Goal: Information Seeking & Learning: Check status

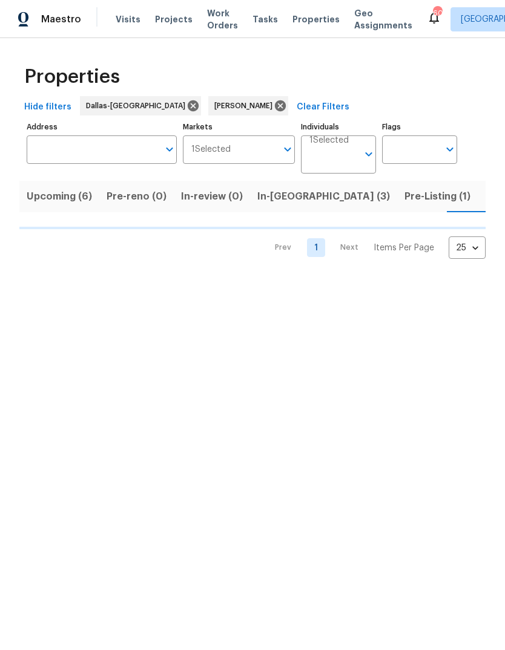
scroll to position [0, 21]
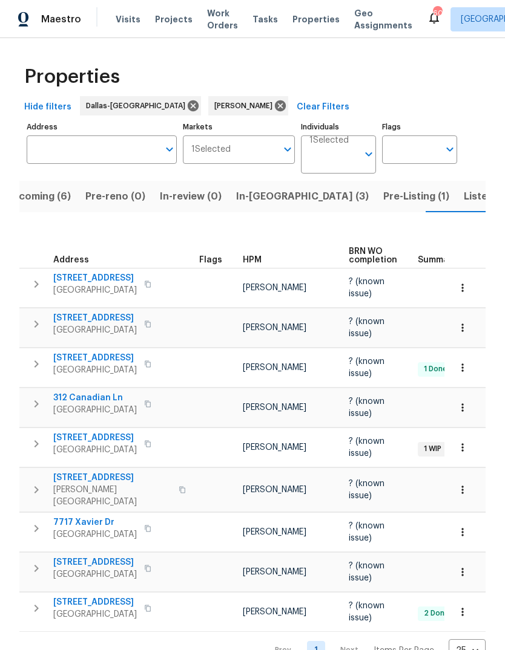
click at [99, 603] on span "[STREET_ADDRESS]" at bounding box center [94, 603] width 83 height 12
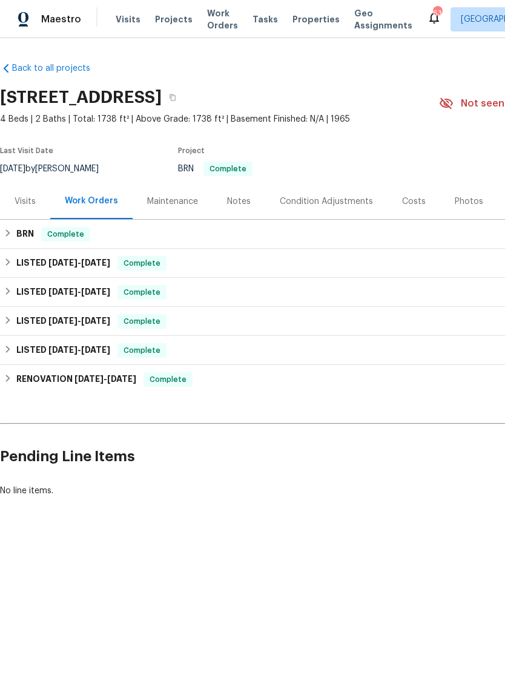
click at [175, 200] on div "Maintenance" at bounding box center [172, 201] width 51 height 12
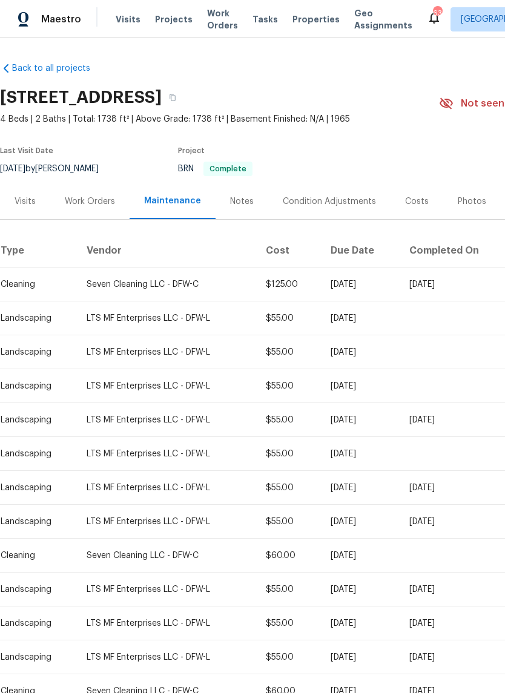
click at [321, 281] on td "Mon, Sep 22 2025" at bounding box center [360, 284] width 79 height 34
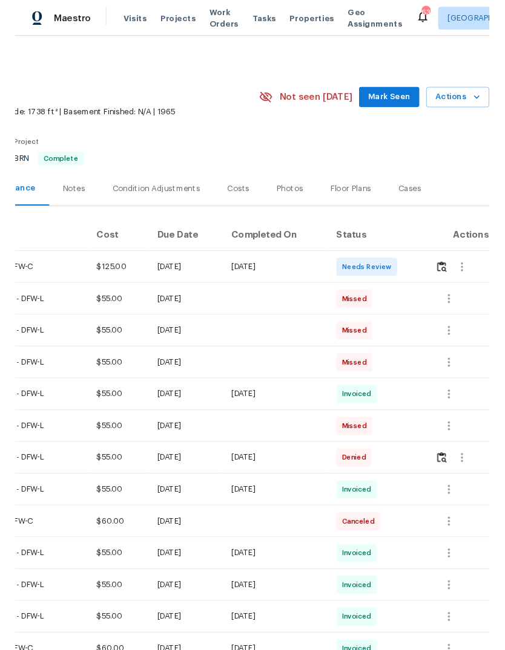
scroll to position [0, 179]
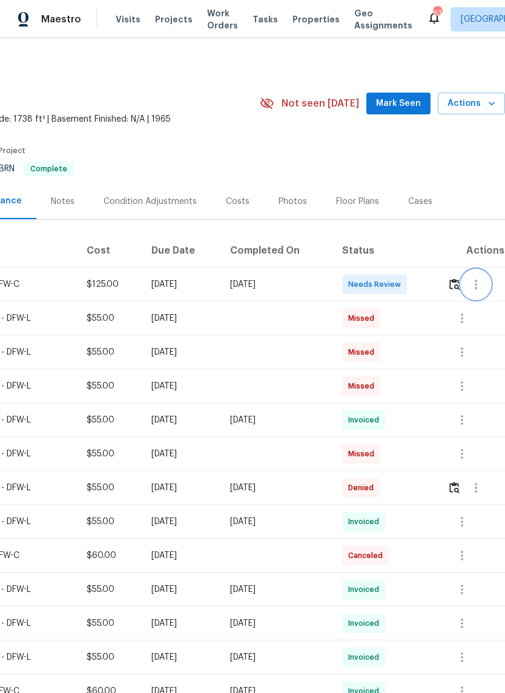
click at [483, 282] on icon "button" at bounding box center [475, 284] width 15 height 15
click at [443, 281] on li "Message vendor" at bounding box center [452, 285] width 85 height 20
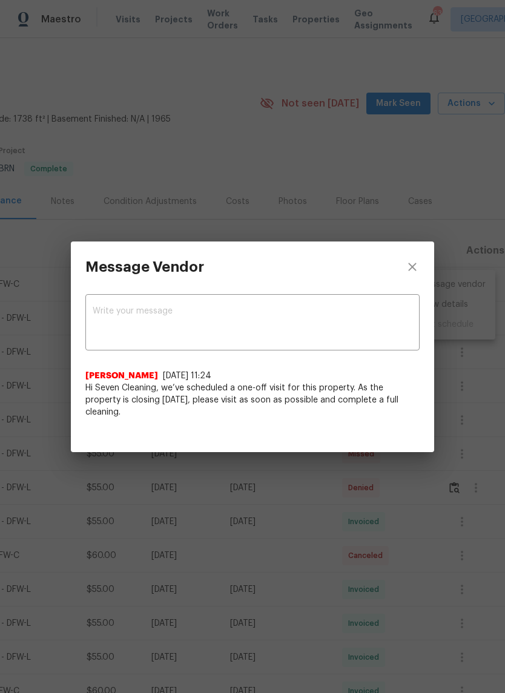
click at [243, 323] on textarea at bounding box center [252, 324] width 319 height 34
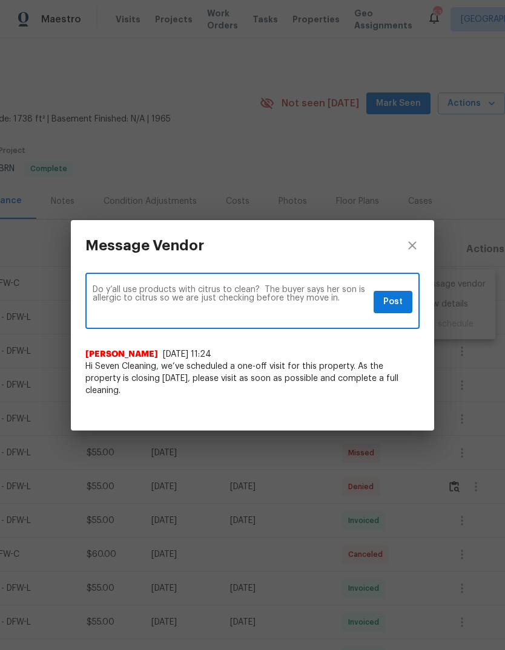
type textarea "Do y’all use products with citrus to clean? The buyer says her son is allergic …"
click at [399, 307] on span "Post" at bounding box center [392, 302] width 19 height 15
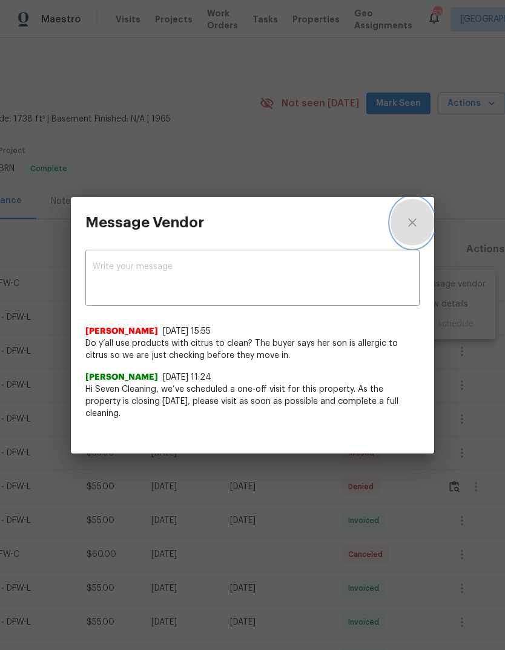
click at [420, 227] on button "close" at bounding box center [412, 222] width 44 height 51
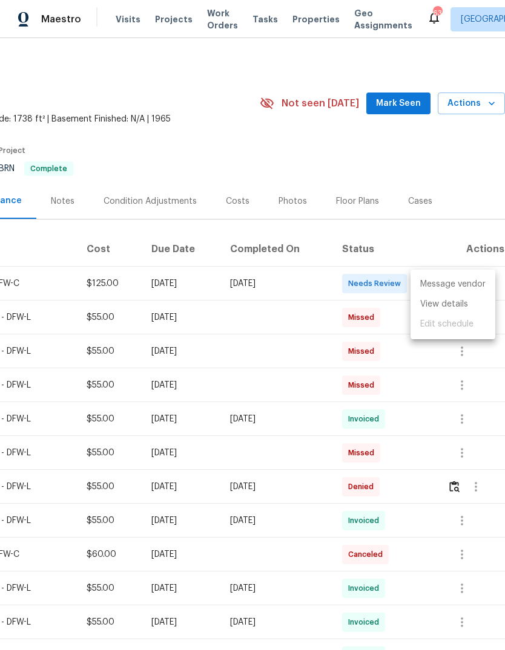
click at [467, 197] on div at bounding box center [252, 325] width 505 height 650
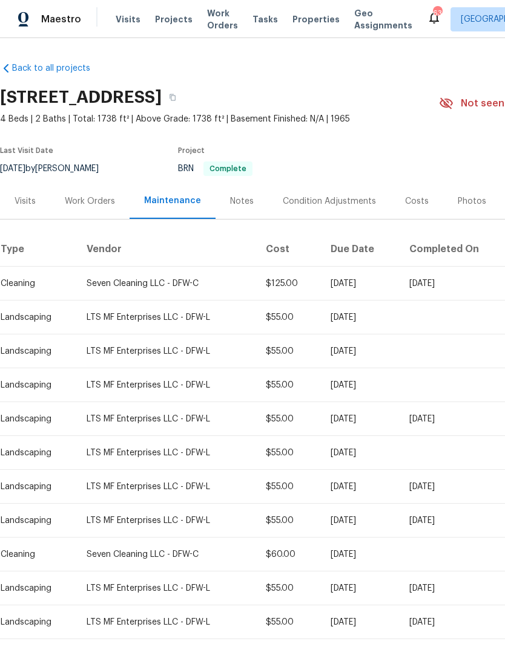
scroll to position [0, 0]
click at [124, 21] on span "Visits" at bounding box center [128, 19] width 25 height 12
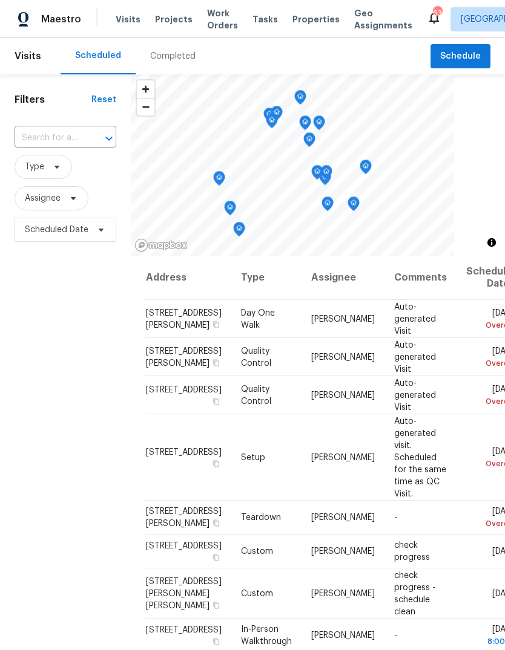
click at [180, 57] on div "Completed" at bounding box center [172, 56] width 45 height 12
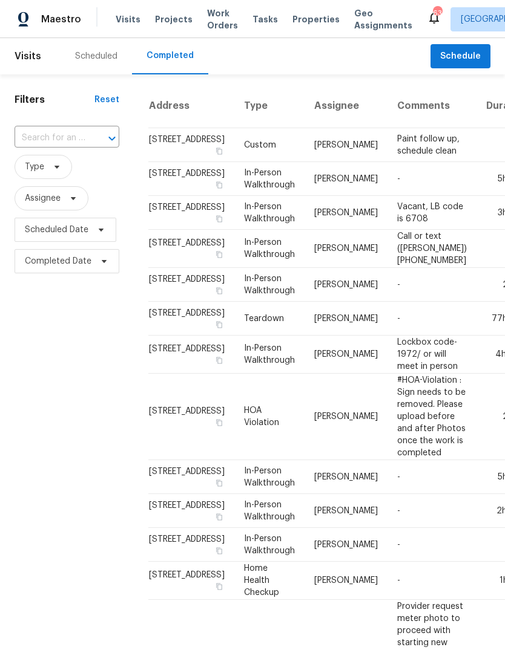
click at [82, 133] on input "text" at bounding box center [50, 138] width 71 height 19
type input "18419"
click at [64, 175] on li "18419 Rain Dance Trl, Dallas, TX 75252" at bounding box center [66, 166] width 103 height 20
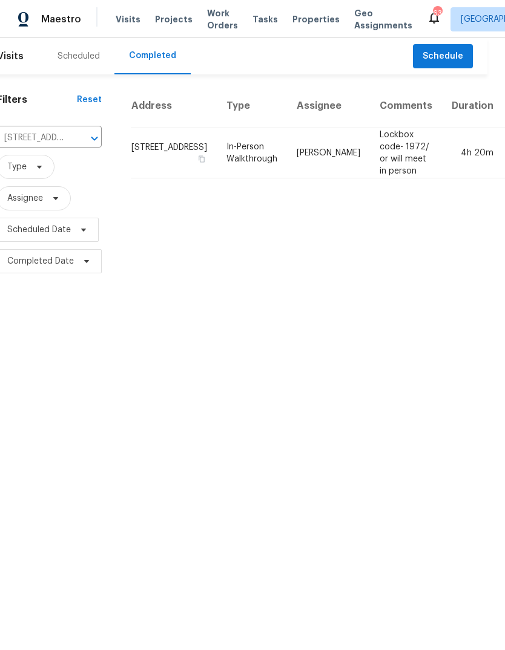
scroll to position [0, 17]
click at [287, 162] on td "RonDerrick Jackson" at bounding box center [328, 153] width 83 height 50
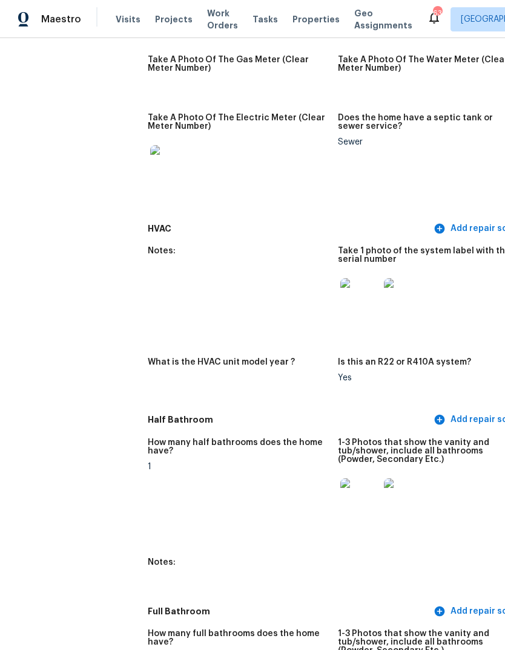
scroll to position [993, 0]
click at [340, 293] on img at bounding box center [359, 297] width 39 height 39
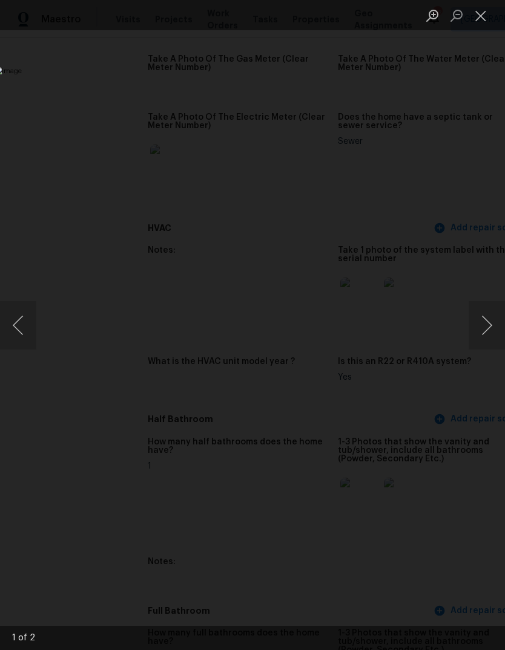
click at [486, 15] on button "Close lightbox" at bounding box center [480, 15] width 24 height 21
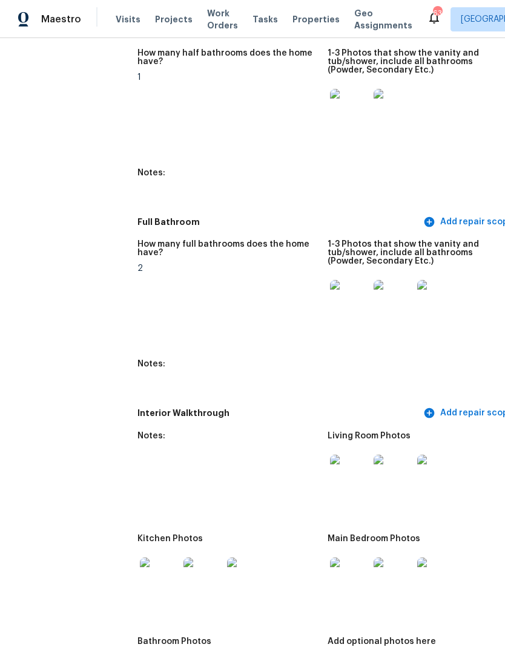
scroll to position [1394, 6]
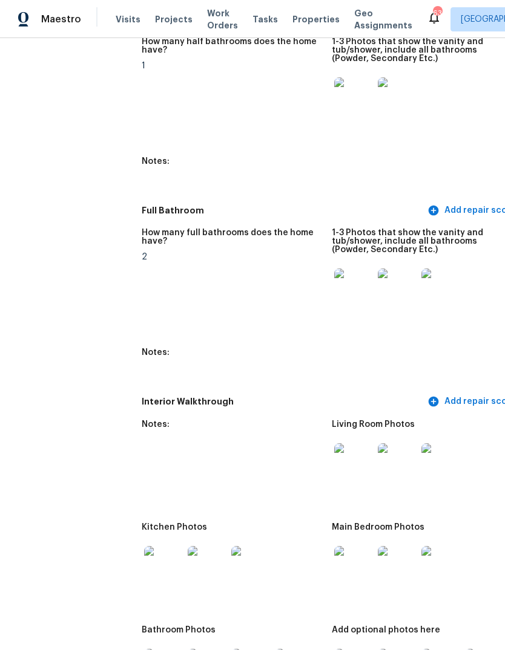
click at [334, 450] on img at bounding box center [353, 462] width 39 height 39
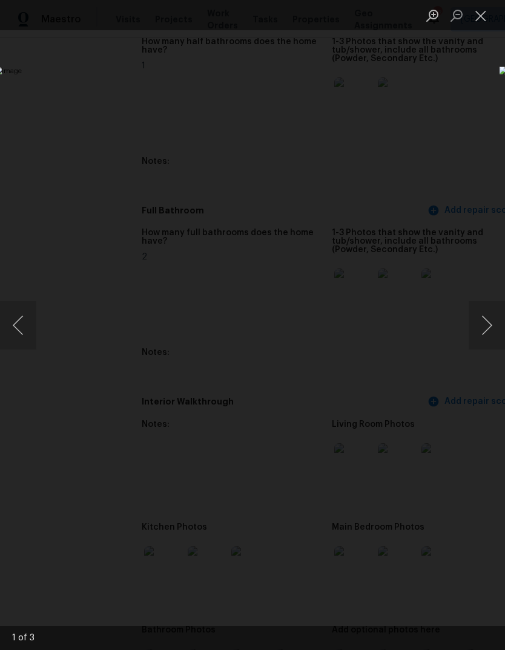
click at [485, 325] on button "Next image" at bounding box center [486, 325] width 36 height 48
click at [485, 329] on button "Next image" at bounding box center [486, 325] width 36 height 48
click at [476, 15] on button "Close lightbox" at bounding box center [480, 15] width 24 height 21
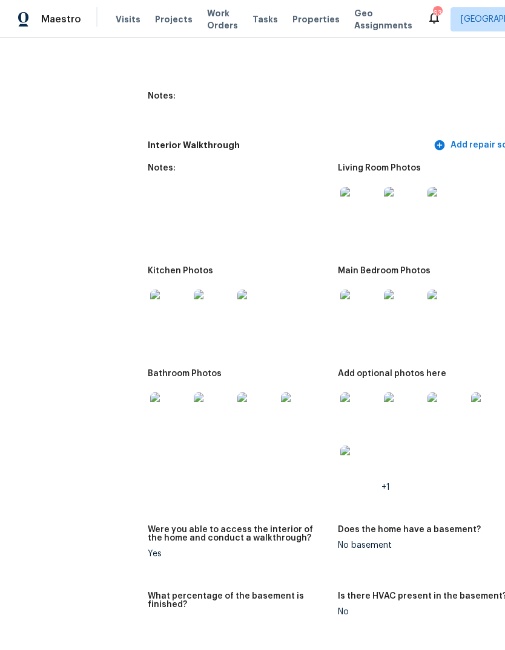
scroll to position [1651, 0]
click at [150, 303] on img at bounding box center [169, 308] width 39 height 39
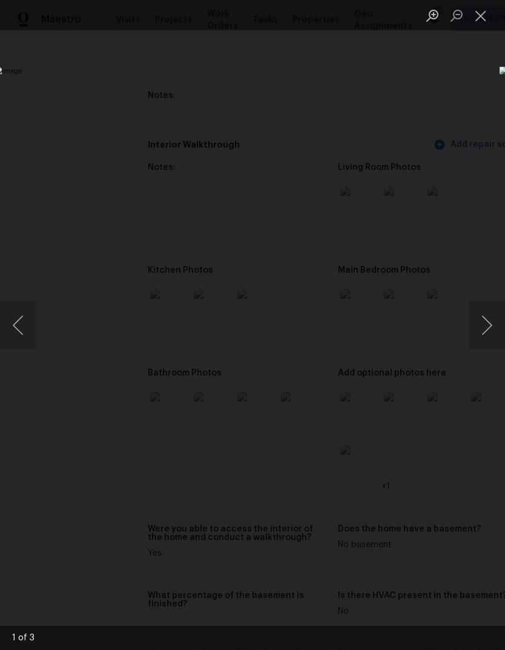
click at [483, 327] on button "Next image" at bounding box center [486, 325] width 36 height 48
click at [488, 335] on button "Next image" at bounding box center [486, 325] width 36 height 48
click at [487, 14] on button "Close lightbox" at bounding box center [480, 15] width 24 height 21
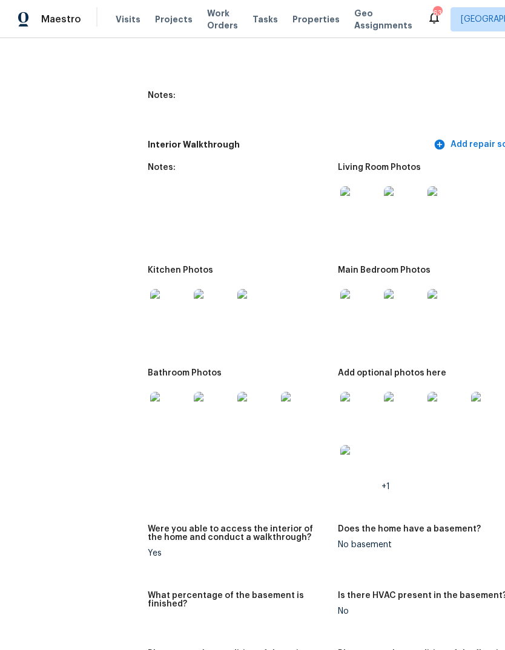
click at [340, 307] on img at bounding box center [359, 308] width 39 height 39
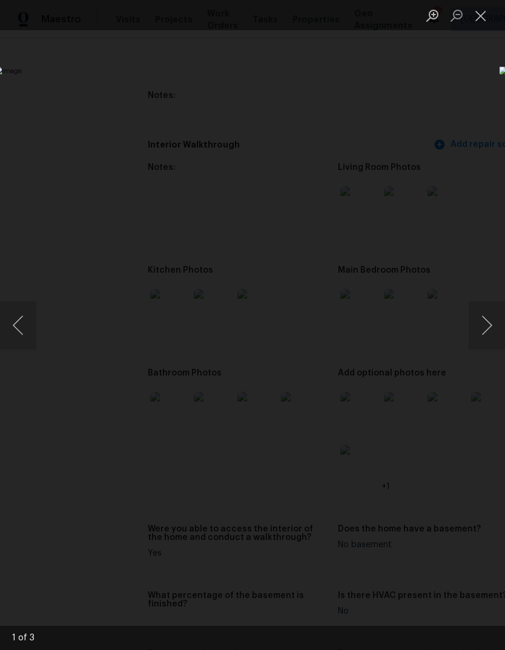
click at [488, 325] on button "Next image" at bounding box center [486, 325] width 36 height 48
click at [488, 328] on button "Next image" at bounding box center [486, 325] width 36 height 48
click at [477, 11] on button "Close lightbox" at bounding box center [480, 15] width 24 height 21
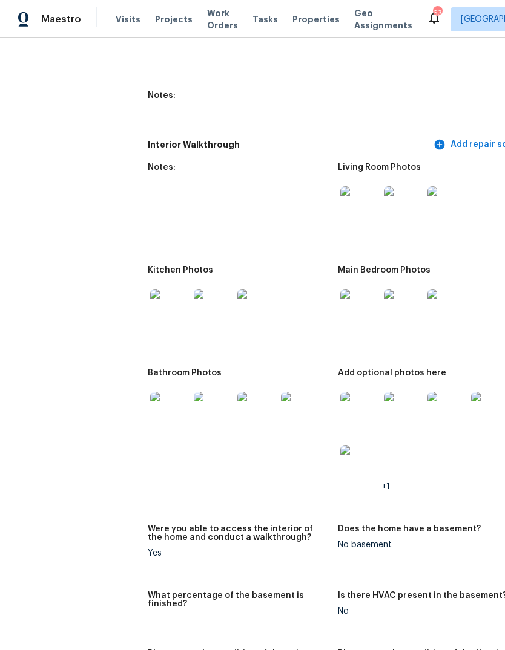
click at [150, 404] on img at bounding box center [169, 411] width 39 height 39
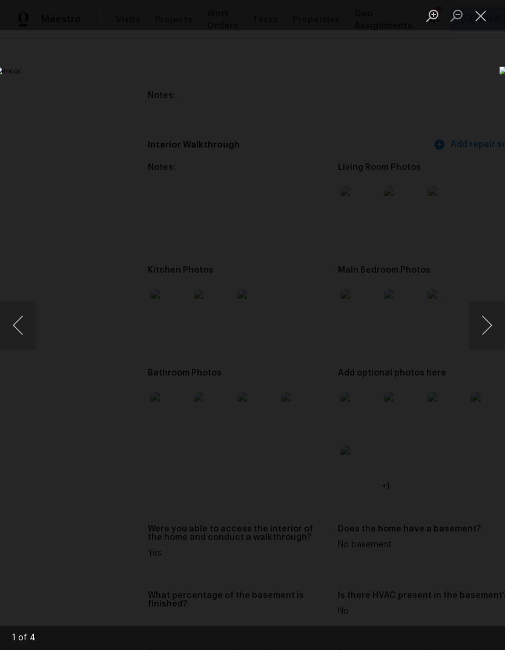
click at [483, 329] on button "Next image" at bounding box center [486, 325] width 36 height 48
click at [483, 328] on button "Next image" at bounding box center [486, 325] width 36 height 48
click at [489, 320] on button "Next image" at bounding box center [486, 325] width 36 height 48
click at [487, 325] on button "Next image" at bounding box center [486, 325] width 36 height 48
click at [480, 19] on button "Close lightbox" at bounding box center [480, 15] width 24 height 21
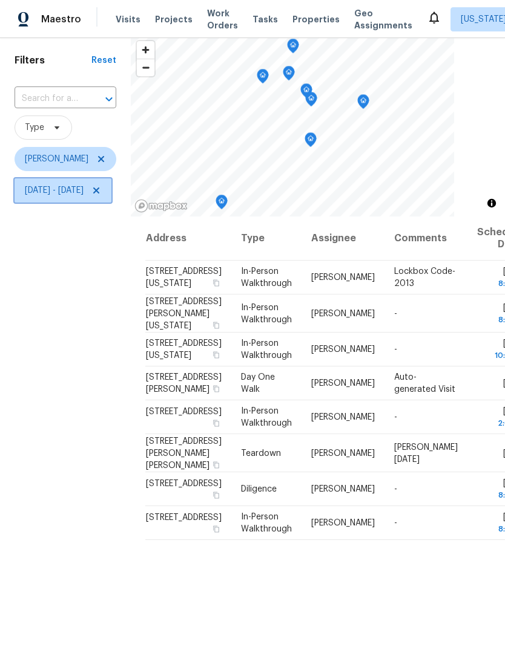
click at [101, 189] on icon at bounding box center [96, 191] width 10 height 10
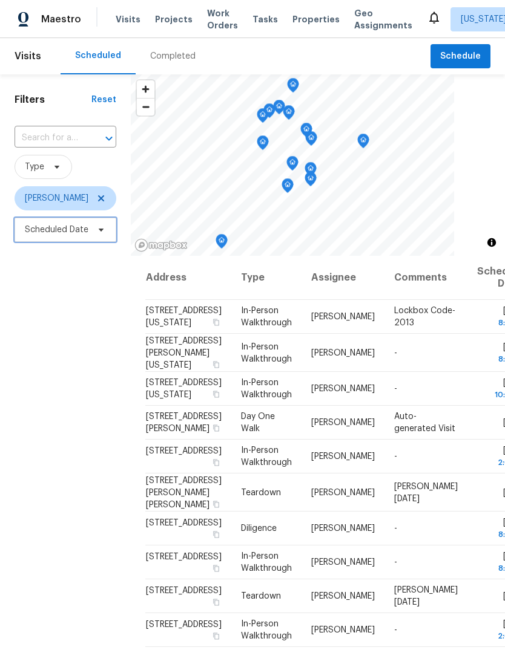
click at [97, 223] on span "Scheduled Date" at bounding box center [66, 230] width 102 height 24
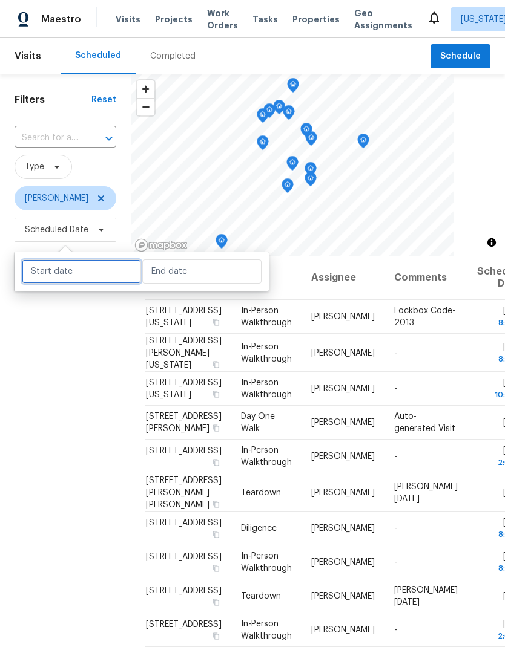
click at [102, 268] on input "text" at bounding box center [81, 272] width 119 height 24
select select "8"
select select "2025"
select select "9"
select select "2025"
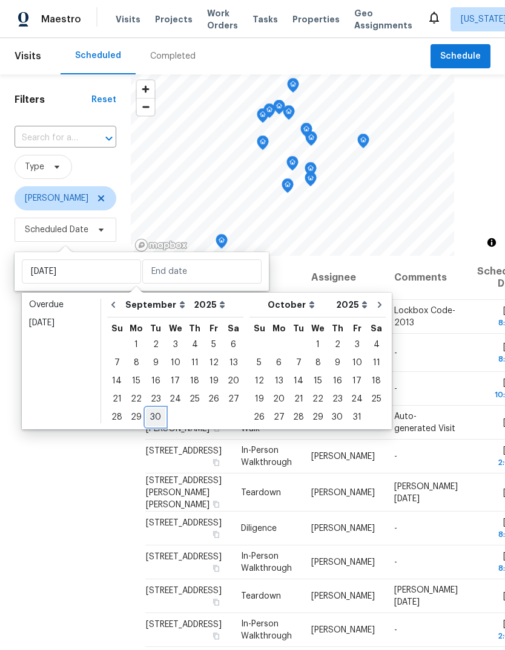
click at [157, 411] on div "30" at bounding box center [155, 417] width 19 height 17
type input "Tue, Sep 30"
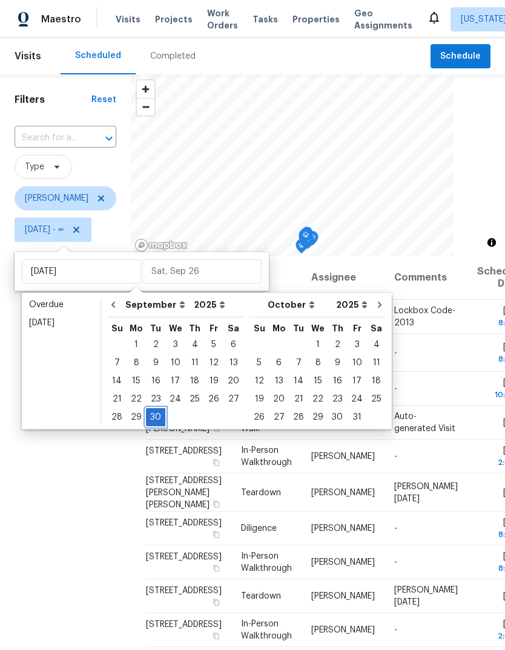
click at [159, 411] on div "30" at bounding box center [155, 417] width 19 height 17
type input "Tue, Sep 30"
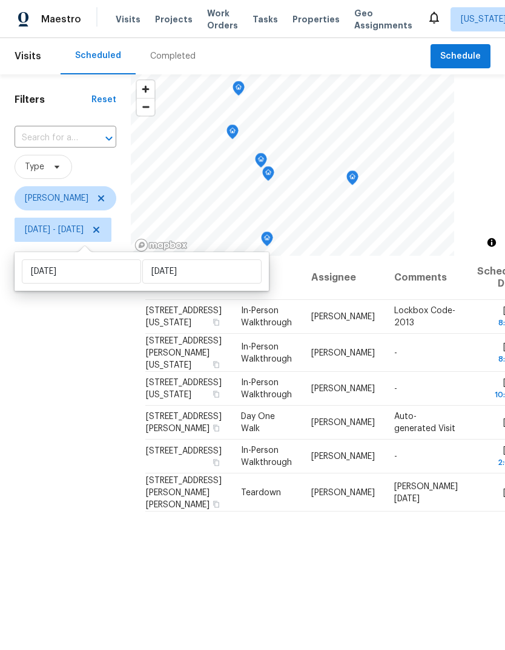
click at [126, 534] on div "Filters Reset ​ Type Jason Leeth Tue, Sep 30 - Tue, Sep 30" at bounding box center [65, 425] width 131 height 702
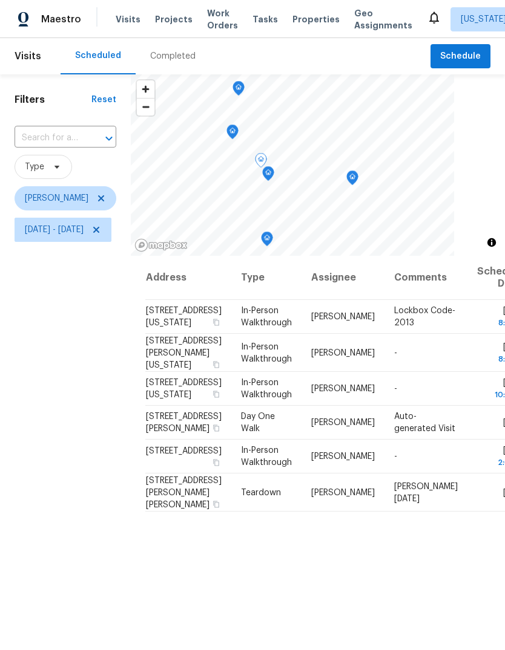
click at [256, 363] on span "In-Person Walkthrough" at bounding box center [266, 352] width 51 height 21
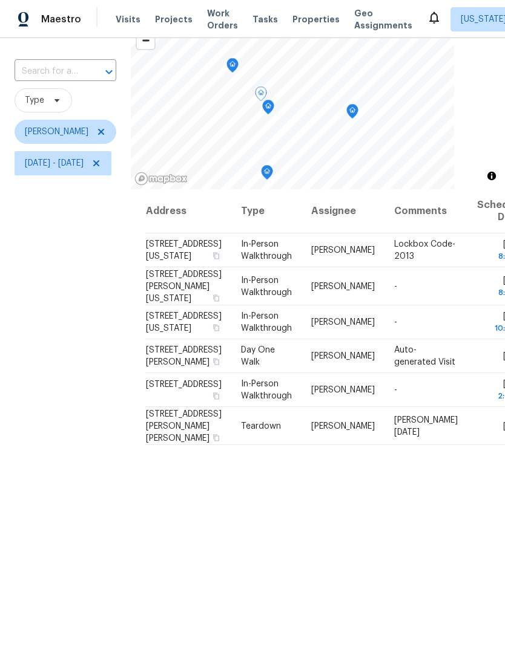
scroll to position [68, 0]
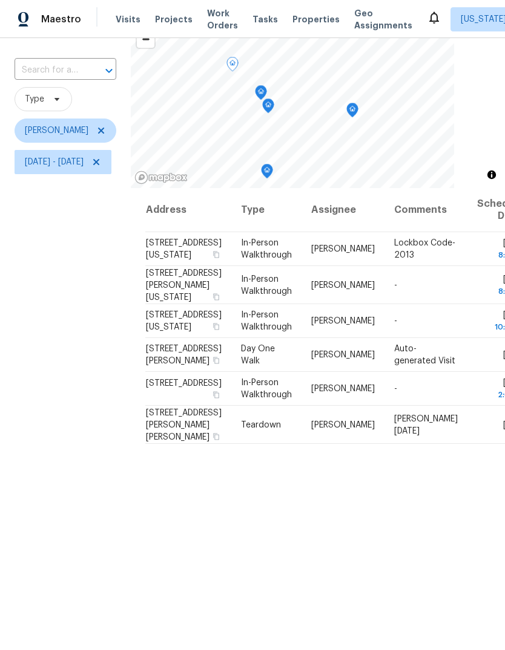
click at [274, 338] on td "In-Person Walkthrough" at bounding box center [266, 321] width 70 height 34
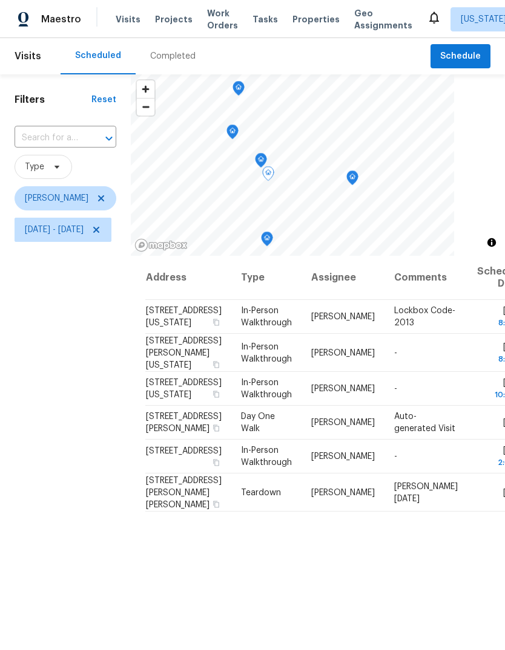
click at [272, 241] on icon "Map marker" at bounding box center [266, 239] width 11 height 14
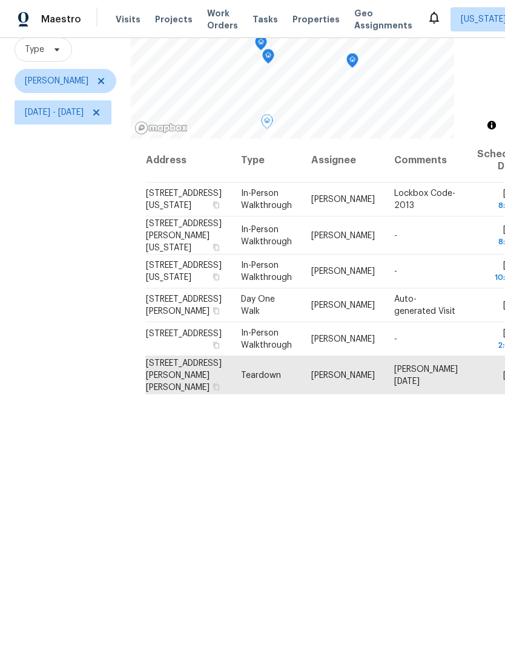
scroll to position [117, 0]
click at [101, 117] on icon at bounding box center [96, 113] width 10 height 10
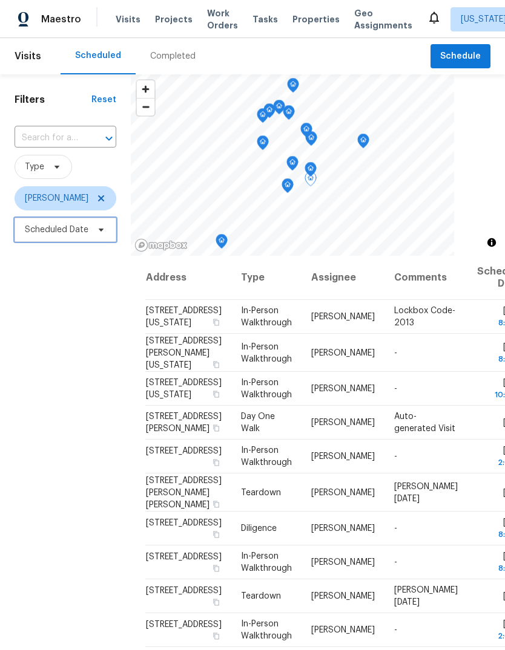
click at [98, 229] on icon at bounding box center [101, 230] width 10 height 10
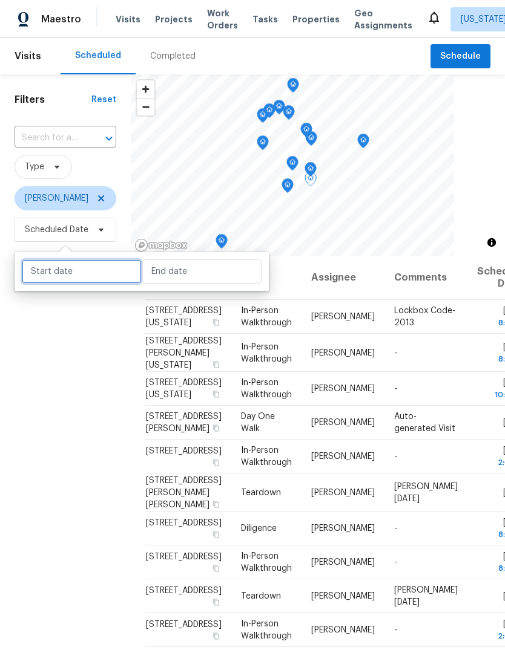
click at [96, 269] on input "text" at bounding box center [81, 272] width 119 height 24
select select "8"
select select "2025"
select select "9"
select select "2025"
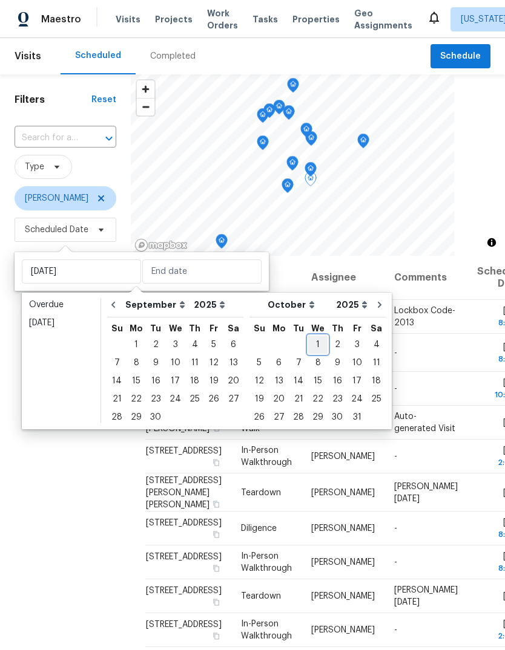
click at [310, 344] on div "1" at bounding box center [317, 344] width 19 height 17
type input "Wed, Oct 01"
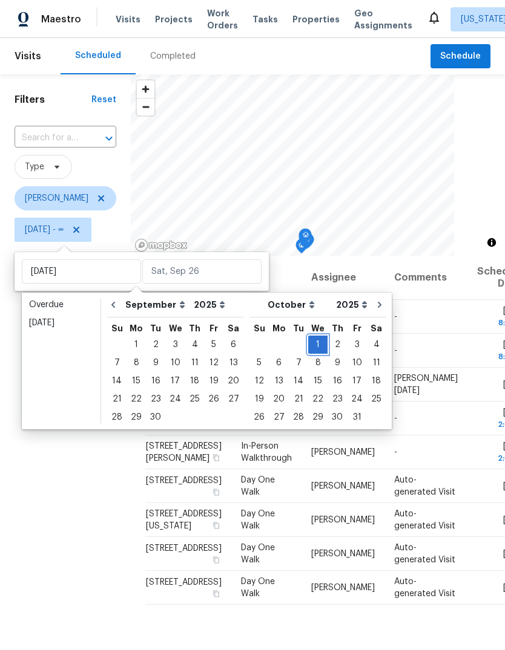
click at [312, 342] on div "1" at bounding box center [317, 344] width 19 height 17
type input "Wed, Oct 01"
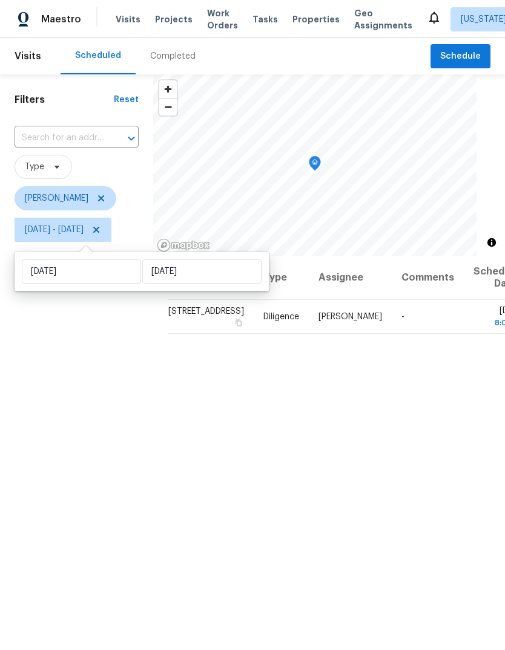
click at [146, 437] on div "Filters Reset ​ Type Jason Leeth Wed, Oct 01 - Wed, Oct 01" at bounding box center [76, 425] width 153 height 702
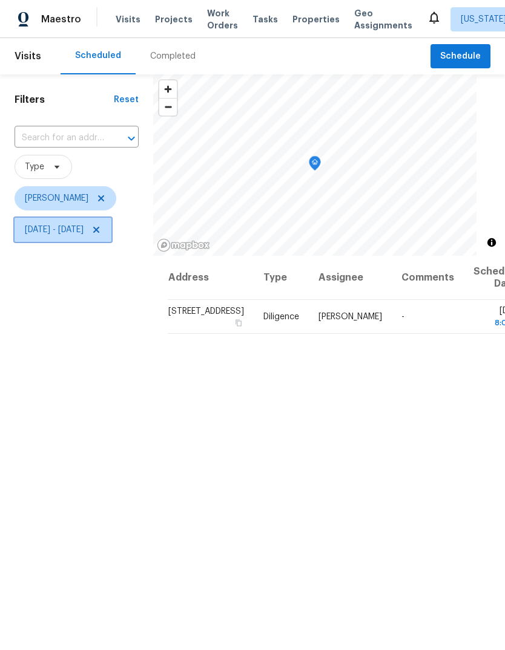
click at [101, 232] on icon at bounding box center [96, 230] width 10 height 10
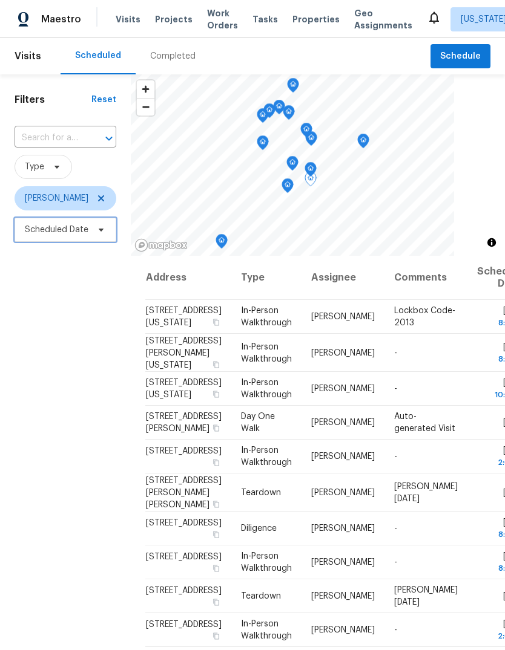
click at [96, 235] on icon at bounding box center [101, 230] width 10 height 10
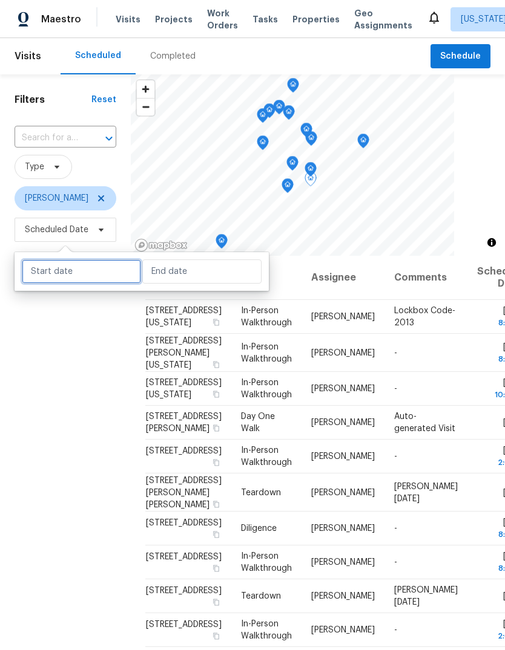
click at [89, 275] on input "text" at bounding box center [81, 272] width 119 height 24
select select "8"
select select "2025"
select select "9"
select select "2025"
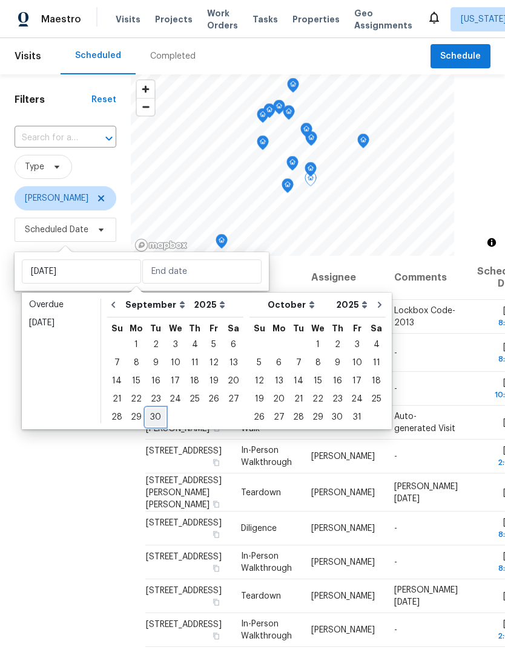
click at [157, 416] on div "30" at bounding box center [155, 417] width 19 height 17
type input "Tue, Sep 30"
click at [156, 414] on div "30" at bounding box center [155, 417] width 19 height 17
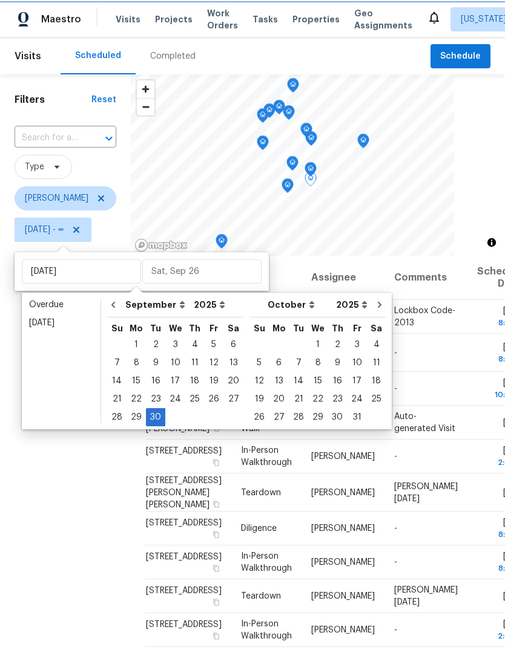
type input "Tue, Sep 30"
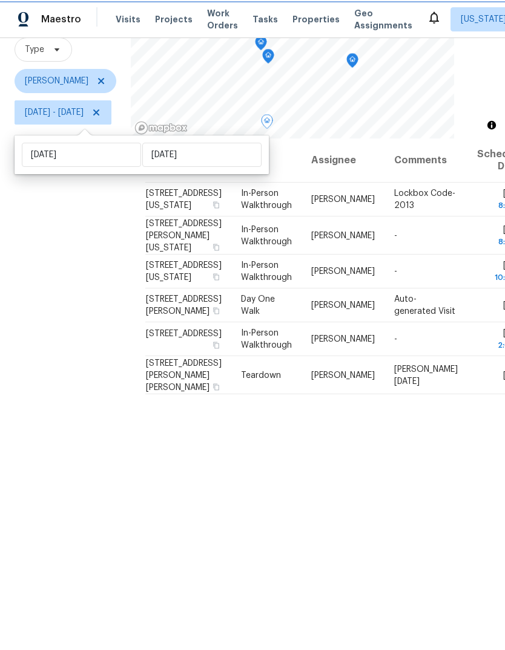
scroll to position [117, 0]
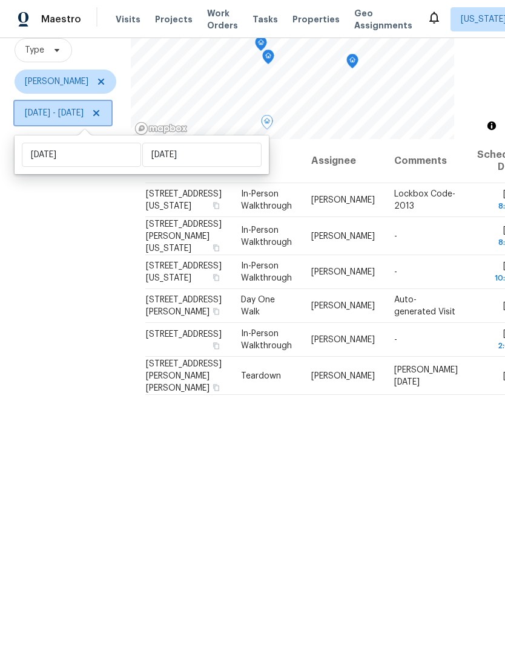
click at [99, 115] on icon at bounding box center [96, 113] width 6 height 6
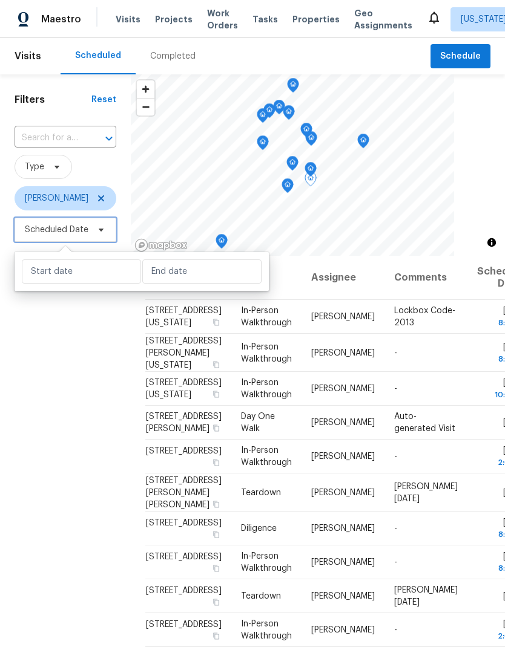
click at [99, 232] on icon at bounding box center [101, 230] width 10 height 10
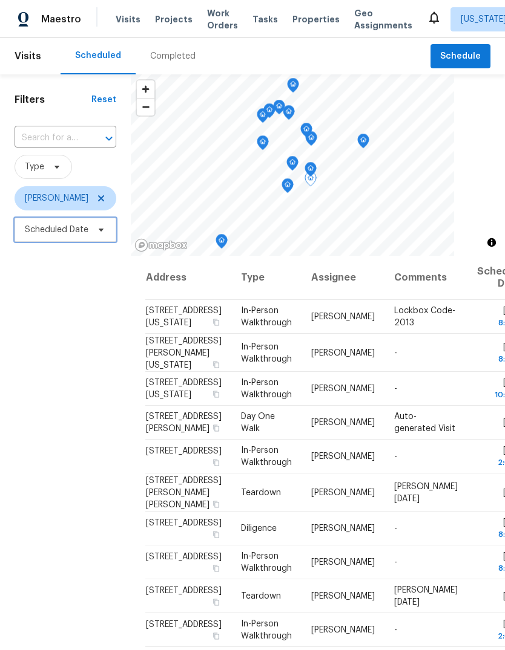
click at [99, 227] on icon at bounding box center [101, 230] width 10 height 10
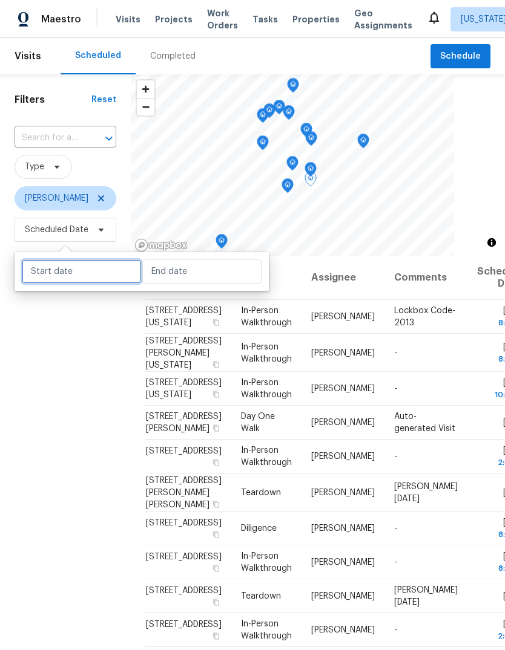
click at [93, 270] on input "text" at bounding box center [81, 272] width 119 height 24
select select "8"
select select "2025"
select select "9"
select select "2025"
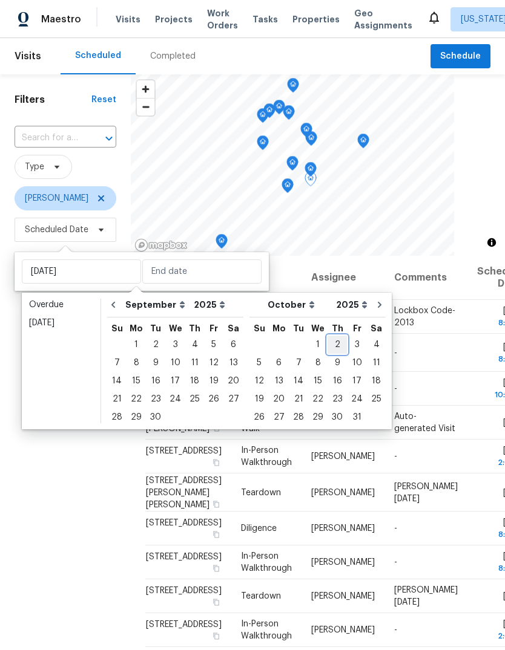
click at [329, 348] on div "2" at bounding box center [336, 344] width 19 height 17
type input "Thu, Oct 02"
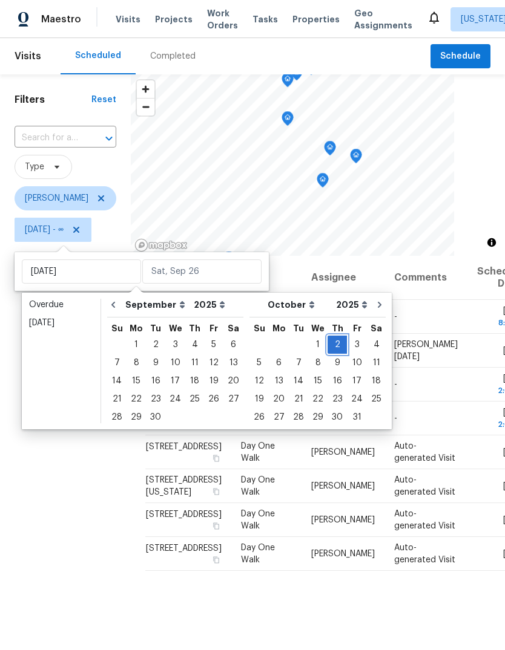
click at [328, 342] on div "2" at bounding box center [336, 344] width 19 height 17
type input "Thu, Oct 02"
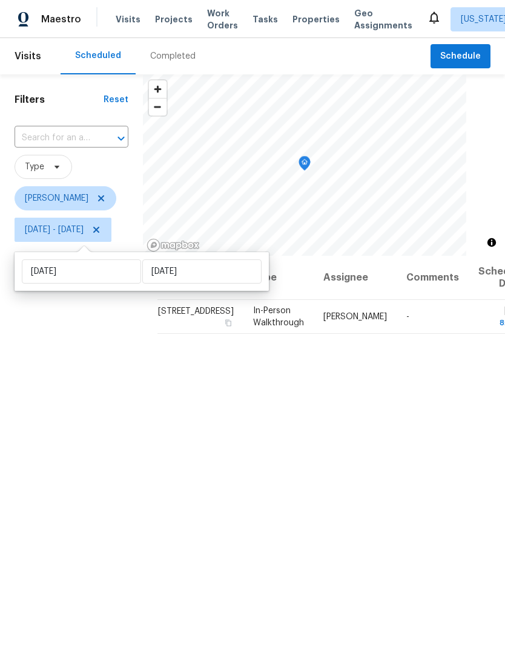
click at [134, 465] on div "Filters Reset ​ Type Jason Leeth Thu, Oct 02 - Thu, Oct 02" at bounding box center [71, 425] width 143 height 702
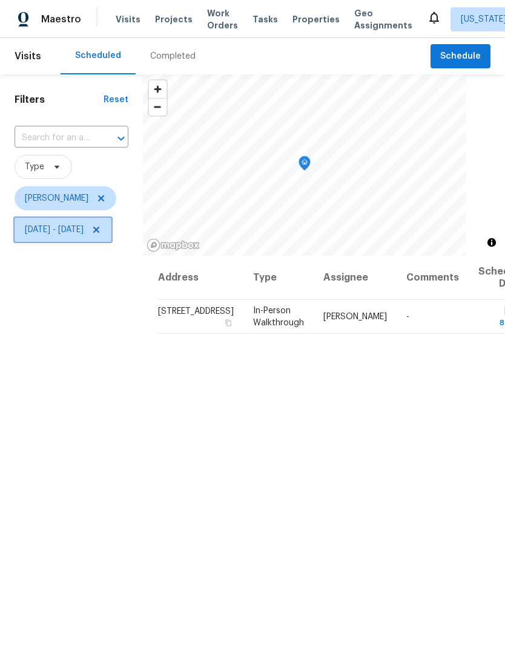
click at [101, 226] on icon at bounding box center [96, 230] width 10 height 10
